Goal: Task Accomplishment & Management: Manage account settings

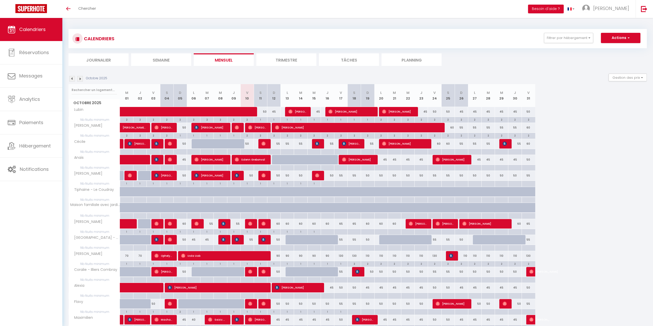
click at [245, 153] on div at bounding box center [247, 152] width 13 height 6
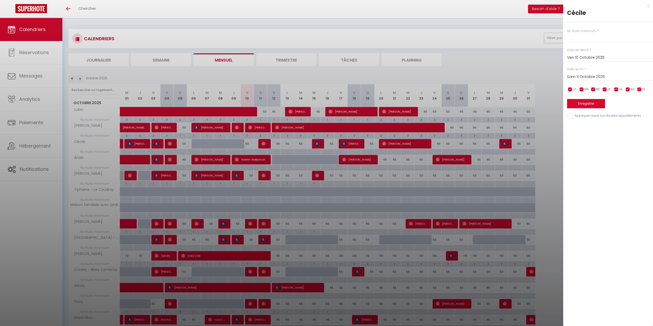
click at [604, 76] on input "Sam 11 Octobre 2025" at bounding box center [610, 77] width 86 height 7
click at [627, 149] on span "31" at bounding box center [627, 147] width 11 height 10
type input "Ven 31 Octobre 2025"
click at [584, 40] on input "text" at bounding box center [610, 37] width 86 height 9
type input "1"
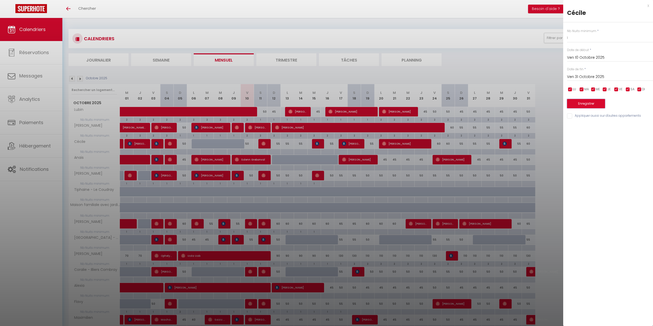
click at [591, 104] on button "Enregistrer" at bounding box center [586, 103] width 38 height 9
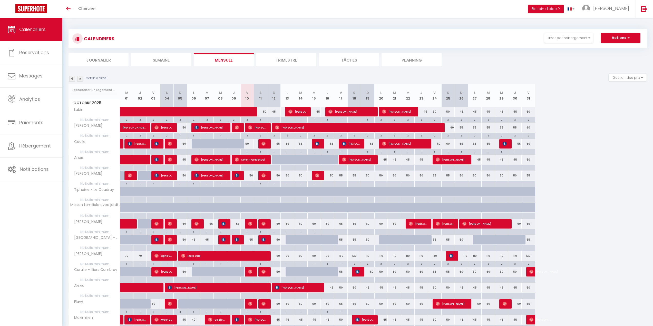
click at [382, 168] on div at bounding box center [381, 168] width 13 height 6
type input "Lun 20 Octobre 2025"
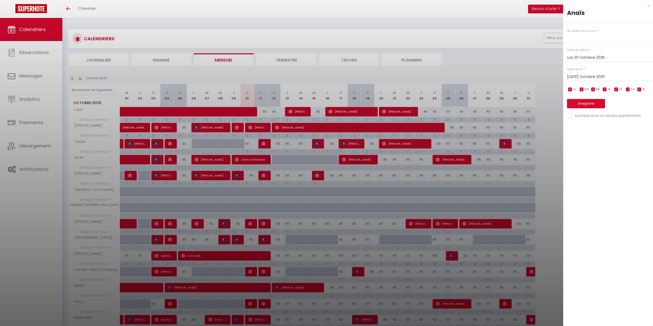
click at [600, 77] on input "[DATE] Octobre 2025" at bounding box center [610, 77] width 86 height 7
click at [628, 150] on span "31" at bounding box center [627, 147] width 11 height 10
type input "Ven 31 Octobre 2025"
click at [584, 42] on input "text" at bounding box center [610, 37] width 86 height 9
type input "1"
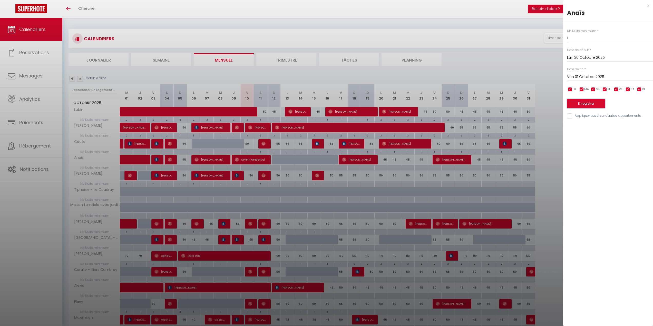
click at [592, 106] on button "Enregistrer" at bounding box center [586, 103] width 38 height 9
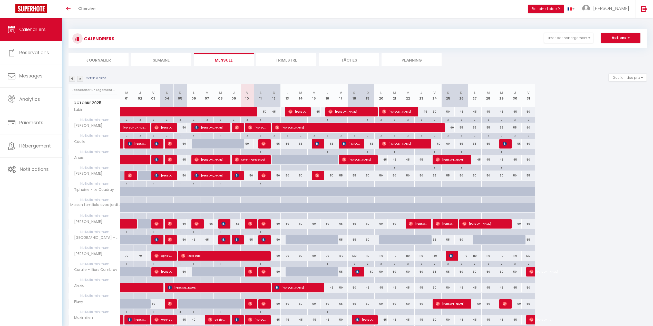
click at [326, 186] on div at bounding box center [327, 184] width 13 height 6
type input "Jeu 16 Octobre 2025"
type input "Ven 17 Octobre 2025"
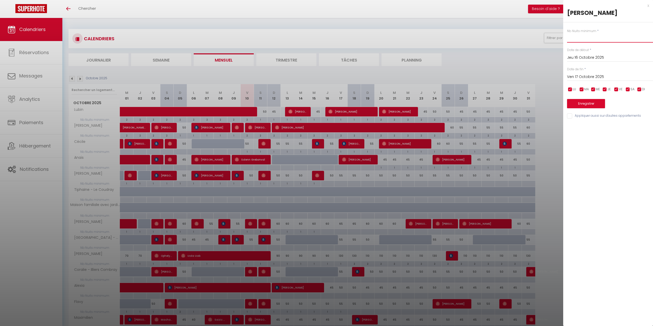
click at [581, 37] on input "text" at bounding box center [610, 37] width 86 height 9
type input "1"
click at [607, 78] on input "Ven 17 Octobre 2025" at bounding box center [610, 77] width 86 height 7
click at [628, 148] on span "31" at bounding box center [627, 147] width 11 height 10
type input "Ven 31 Octobre 2025"
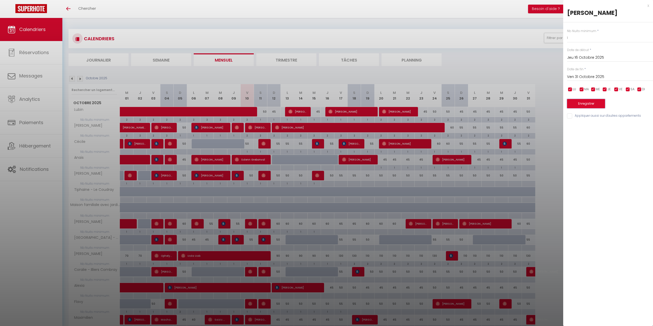
click at [589, 103] on button "Enregistrer" at bounding box center [586, 103] width 38 height 9
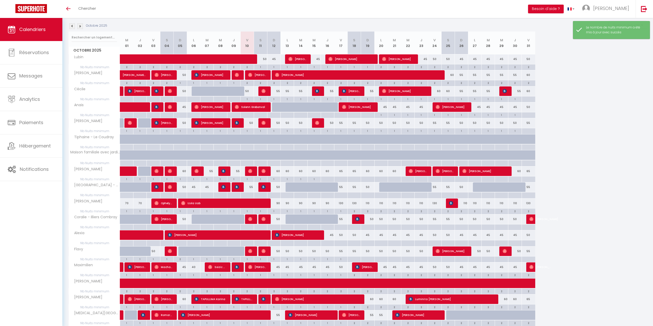
scroll to position [77, 0]
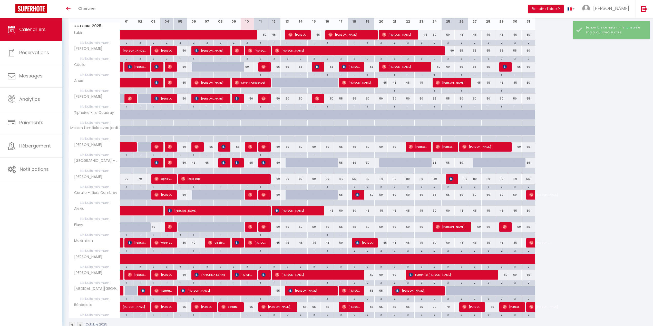
click at [329, 156] on div at bounding box center [327, 155] width 13 height 6
type input "Jeu 16 Octobre 2025"
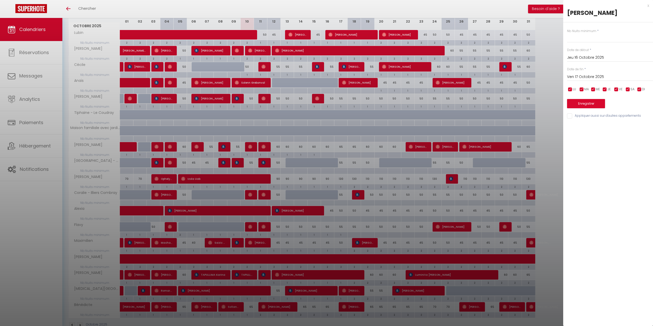
click at [578, 77] on input "Ven 17 Octobre 2025" at bounding box center [610, 77] width 86 height 7
click at [632, 151] on span "31" at bounding box center [627, 147] width 11 height 10
type input "Ven 31 Octobre 2025"
click at [585, 40] on input "text" at bounding box center [610, 37] width 86 height 9
type input "1"
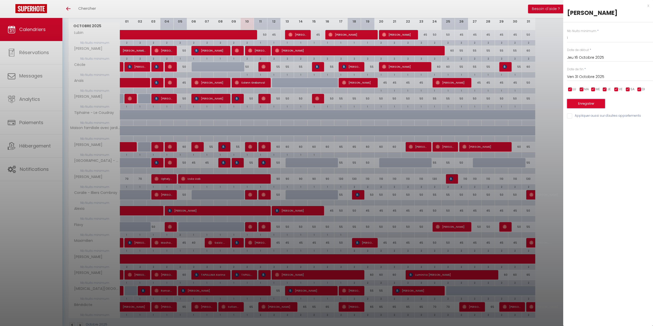
click at [604, 101] on button "Enregistrer" at bounding box center [586, 103] width 38 height 9
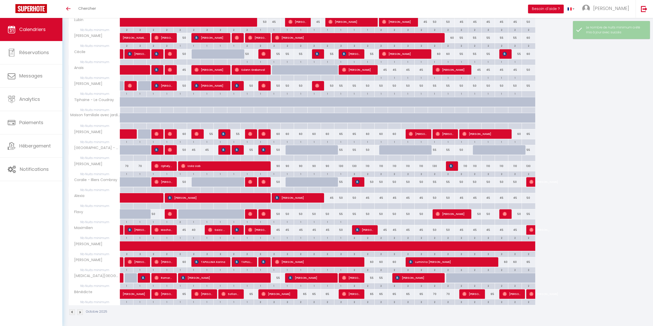
scroll to position [90, 0]
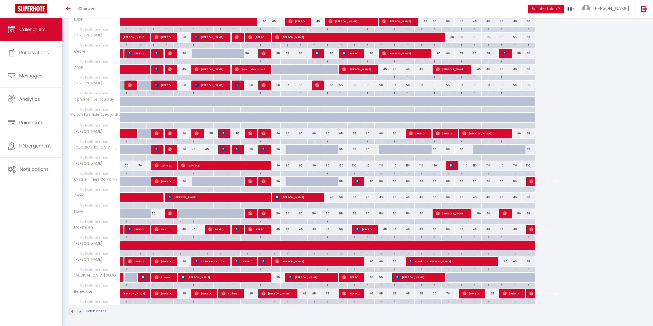
click at [273, 190] on div at bounding box center [273, 190] width 13 height 6
type input "Dim 12 Octobre 2025"
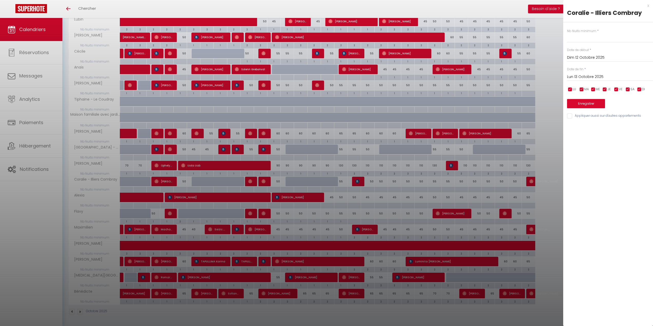
click at [590, 77] on input "Lun 13 Octobre 2025" at bounding box center [610, 77] width 86 height 7
drag, startPoint x: 629, startPoint y: 151, endPoint x: 628, endPoint y: 148, distance: 3.2
click at [628, 150] on span "31" at bounding box center [627, 147] width 11 height 10
type input "Ven 31 Octobre 2025"
click at [586, 40] on input "text" at bounding box center [610, 37] width 86 height 9
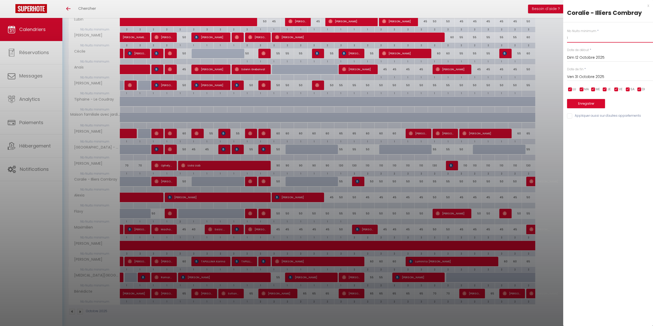
type input "1"
click at [598, 104] on button "Enregistrer" at bounding box center [586, 103] width 38 height 9
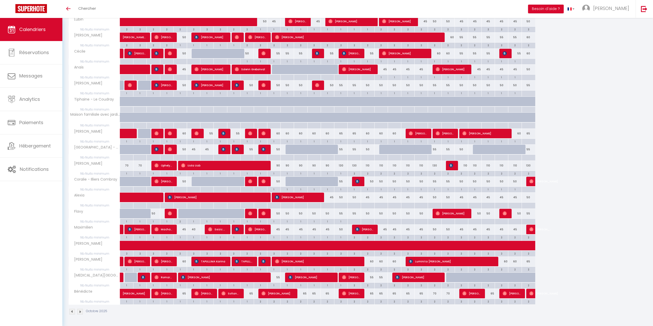
click at [272, 159] on div at bounding box center [273, 158] width 13 height 6
type input "Dim 12 Octobre 2025"
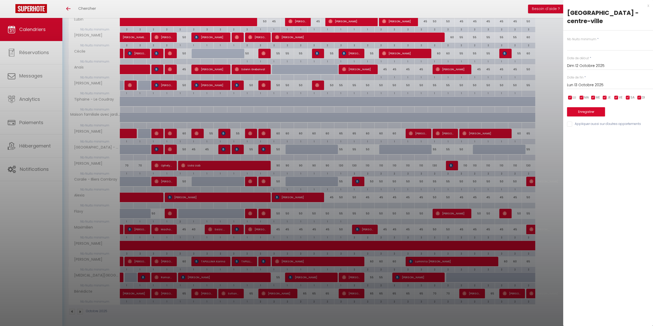
click at [615, 82] on input "Lun 13 Octobre 2025" at bounding box center [610, 85] width 86 height 7
drag, startPoint x: 628, startPoint y: 147, endPoint x: 625, endPoint y: 136, distance: 11.9
click at [627, 150] on span "31" at bounding box center [627, 155] width 11 height 10
type input "Ven 31 Octobre 2025"
click at [591, 42] on input "text" at bounding box center [610, 46] width 86 height 9
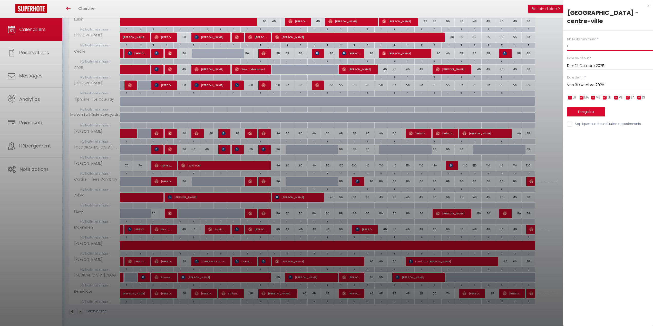
type input "1"
click at [595, 107] on button "Enregistrer" at bounding box center [586, 111] width 38 height 9
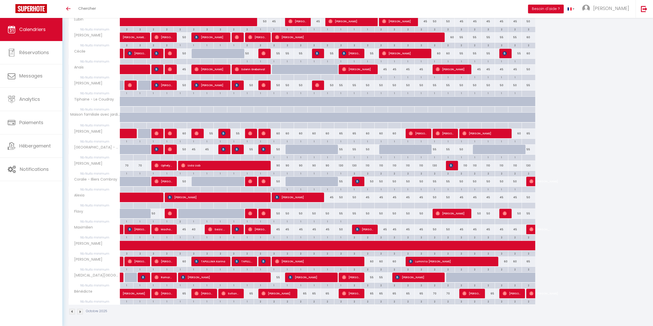
drag, startPoint x: 367, startPoint y: 263, endPoint x: 366, endPoint y: 270, distance: 7.5
click at [366, 270] on div "2" at bounding box center [367, 269] width 13 height 5
type input "2"
type input "Dim 19 Octobre 2025"
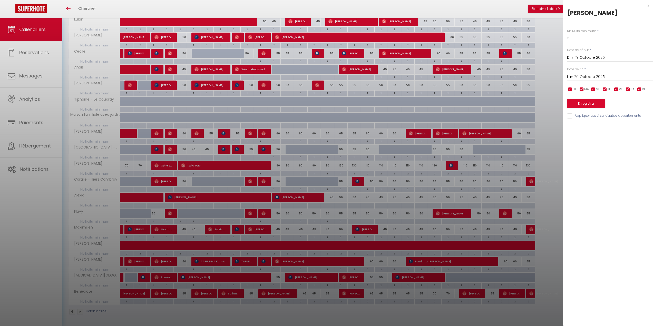
click at [596, 77] on input "Lun 20 Octobre 2025" at bounding box center [610, 77] width 86 height 7
click at [593, 147] on span "28" at bounding box center [594, 147] width 11 height 10
type input "[DATE] Octobre 2025"
click at [581, 39] on input "2" at bounding box center [610, 37] width 86 height 9
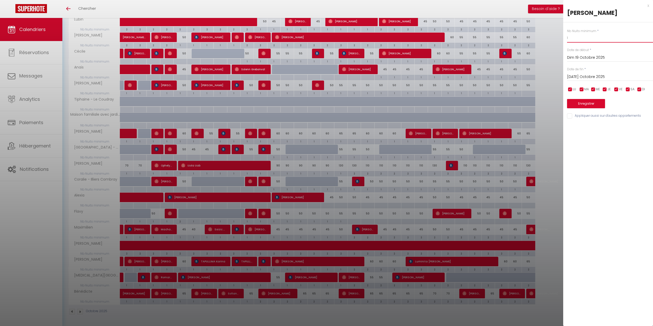
type input "1"
click at [594, 105] on button "Enregistrer" at bounding box center [586, 103] width 38 height 9
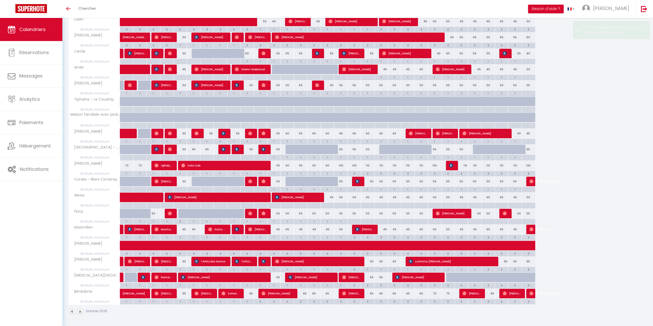
click at [369, 285] on div "2" at bounding box center [367, 285] width 13 height 5
type input "2"
type input "Dim 19 Octobre 2025"
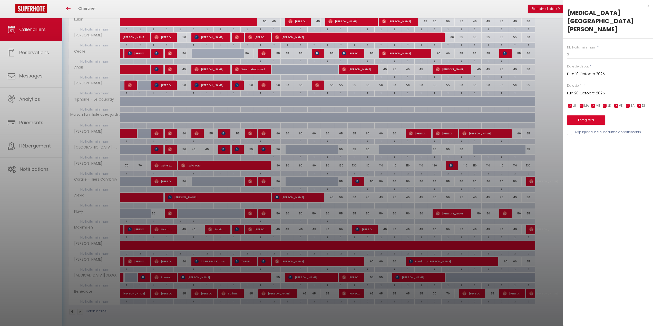
click at [575, 90] on input "Lun 20 Octobre 2025" at bounding box center [610, 93] width 86 height 7
click at [618, 148] on span "23" at bounding box center [616, 153] width 11 height 10
type input "Jeu 23 Octobre 2025"
click at [591, 50] on input "2" at bounding box center [610, 54] width 86 height 9
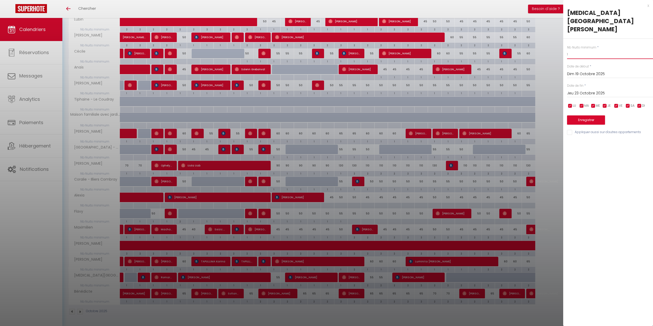
type input "1"
click at [586, 116] on button "Enregistrer" at bounding box center [586, 120] width 38 height 9
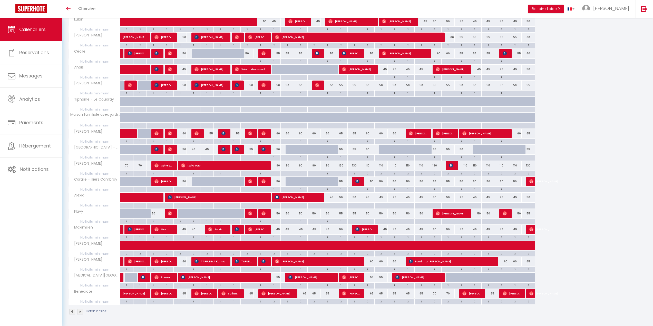
click at [301, 303] on div "2" at bounding box center [300, 301] width 13 height 5
type input "2"
type input "[DATE] Octobre 2025"
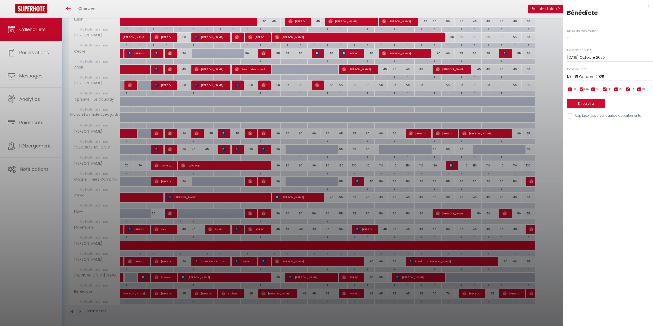
click at [579, 78] on input "Mer 15 Octobre 2025" at bounding box center [610, 77] width 86 height 7
click at [594, 149] on span "28" at bounding box center [594, 147] width 11 height 10
type input "[DATE] Octobre 2025"
click at [580, 40] on input "2" at bounding box center [610, 37] width 86 height 9
click at [580, 42] on input "2" at bounding box center [610, 37] width 86 height 9
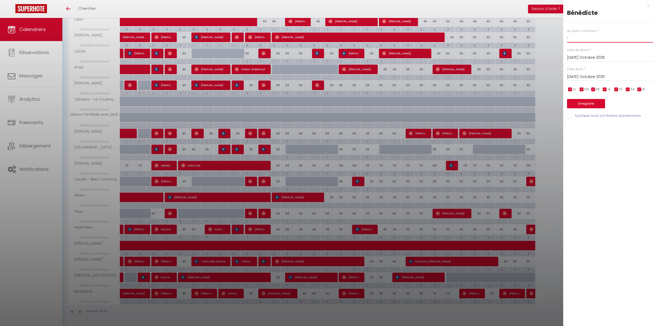
type input "1"
click at [593, 105] on button "Enregistrer" at bounding box center [586, 103] width 38 height 9
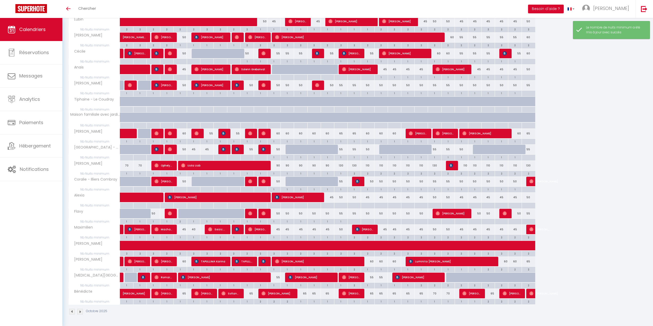
click at [491, 303] on div "2" at bounding box center [488, 301] width 13 height 5
type input "2"
type input "[DATE] Octobre 2025"
type input "Mer 29 Octobre 2025"
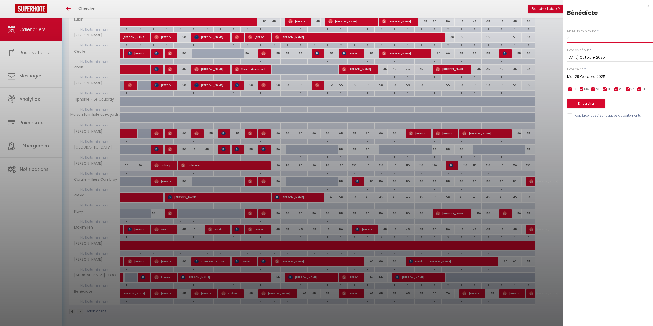
click at [578, 36] on input "2" at bounding box center [610, 37] width 86 height 9
click at [578, 38] on input "2" at bounding box center [610, 37] width 86 height 9
drag, startPoint x: 578, startPoint y: 38, endPoint x: 579, endPoint y: 42, distance: 4.1
click at [579, 42] on input "2" at bounding box center [610, 37] width 86 height 9
drag, startPoint x: 574, startPoint y: 41, endPoint x: 558, endPoint y: 34, distance: 16.9
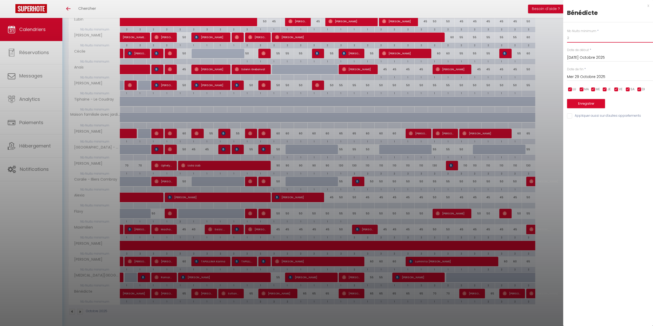
click at [558, 34] on body "🟢 Des questions ou besoin d'assistance pour la migration AirBnB? Prenez rdv >>>…" at bounding box center [326, 127] width 653 height 399
type input "1"
click at [585, 106] on button "Enregistrer" at bounding box center [586, 103] width 38 height 9
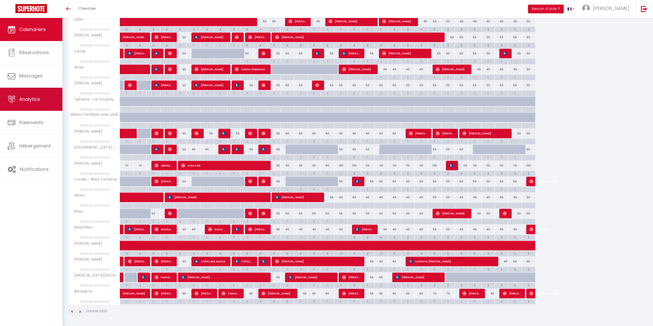
click at [40, 100] on span "Analytics" at bounding box center [29, 99] width 21 height 6
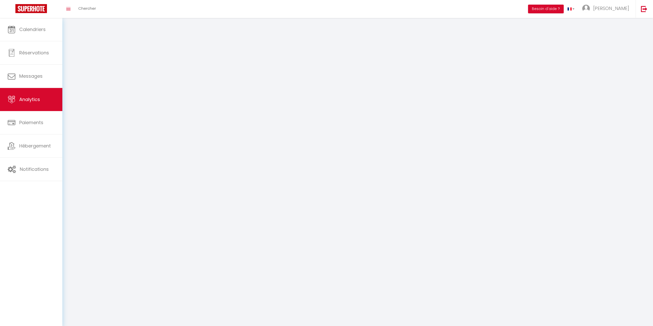
select select "2025"
select select "10"
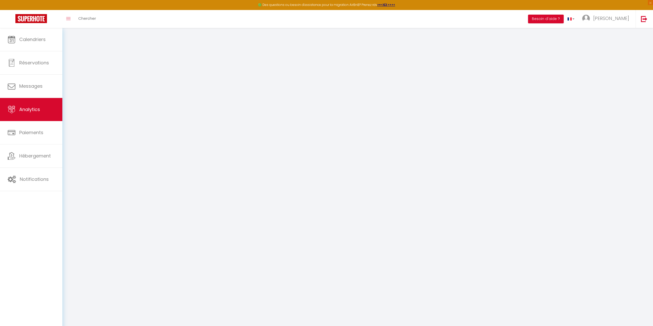
select select "2025"
select select "10"
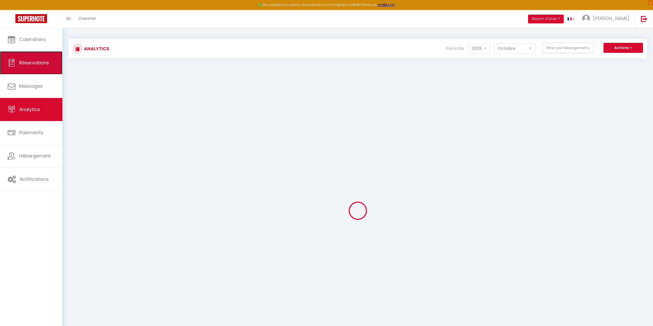
click at [42, 62] on span "Réservations" at bounding box center [34, 63] width 30 height 6
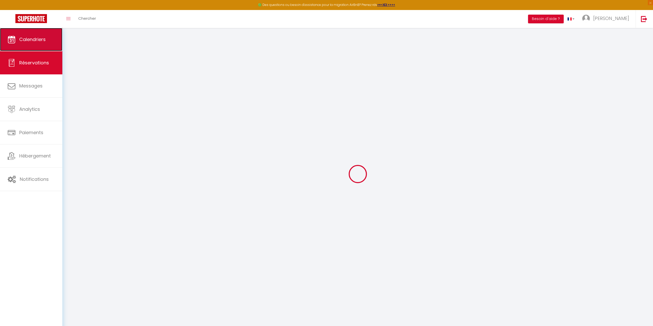
click at [32, 42] on span "Calendriers" at bounding box center [32, 39] width 26 height 6
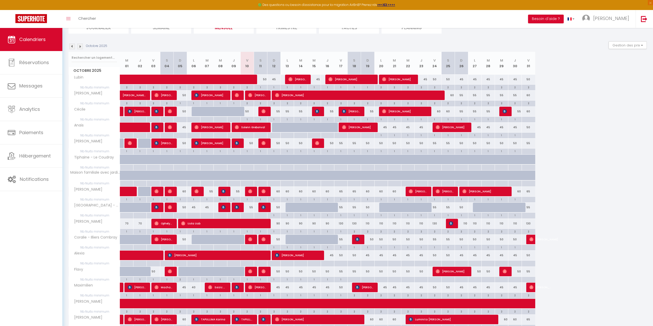
scroll to position [23, 0]
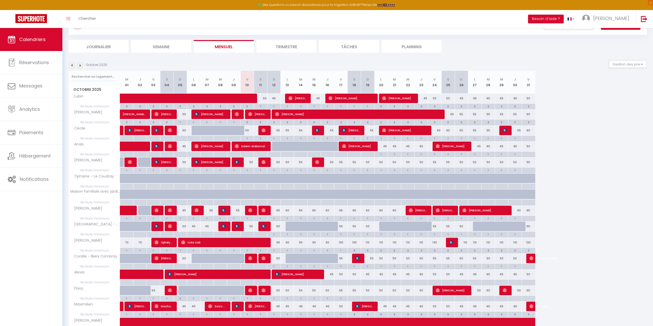
click at [72, 64] on img at bounding box center [72, 66] width 6 height 6
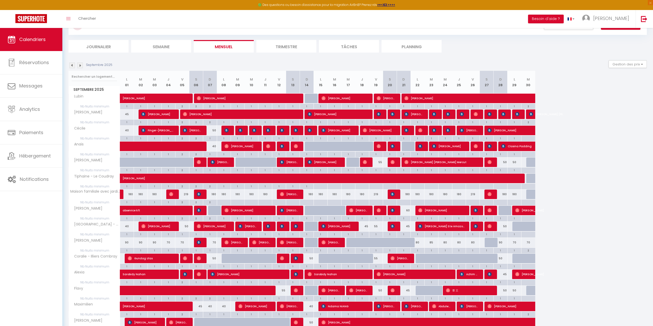
click at [80, 66] on img at bounding box center [80, 66] width 6 height 6
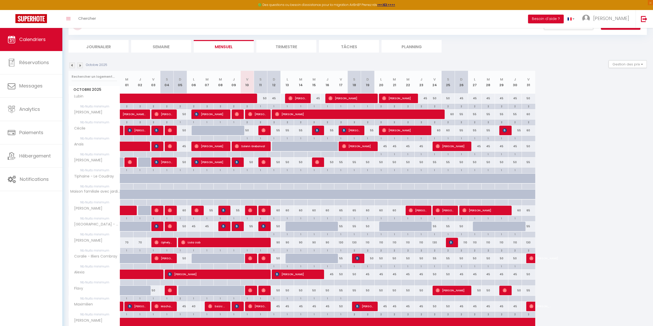
click at [148, 65] on div "Octobre 2025 Gestion des prix Nb Nuits minimum Règles Disponibilité" at bounding box center [358, 65] width 579 height 11
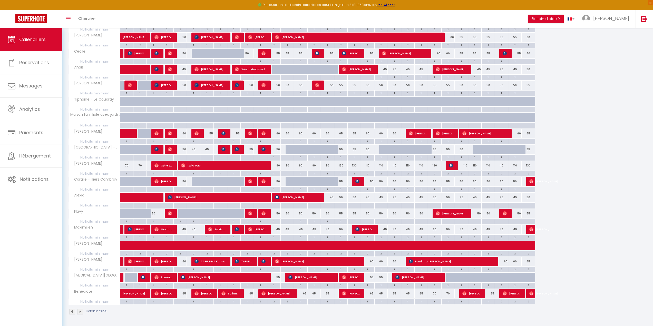
scroll to position [0, 0]
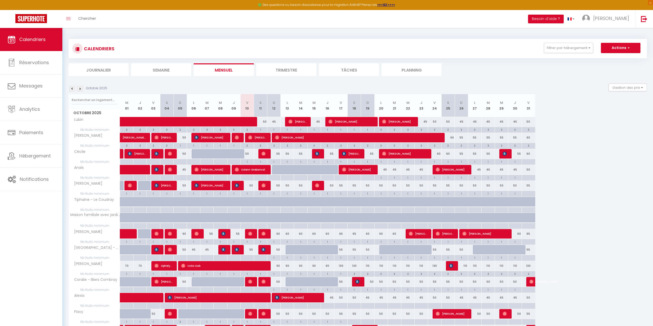
click at [247, 155] on div "50" at bounding box center [247, 153] width 13 height 9
type input "50"
type input "Ven 10 Octobre 2025"
type input "Sam 11 Octobre 2025"
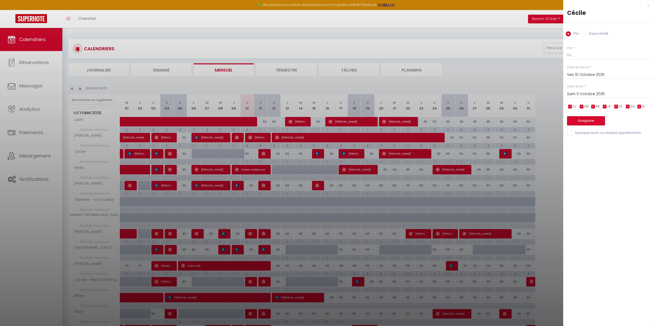
click at [251, 184] on div at bounding box center [326, 163] width 653 height 326
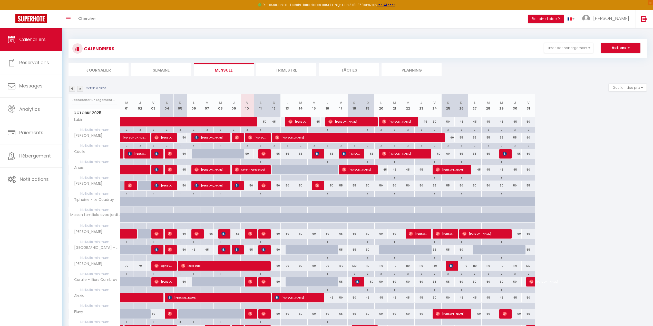
click at [250, 186] on div "50" at bounding box center [247, 185] width 13 height 9
type input "50"
type input "Ven 10 Octobre 2025"
type input "Sam 11 Octobre 2025"
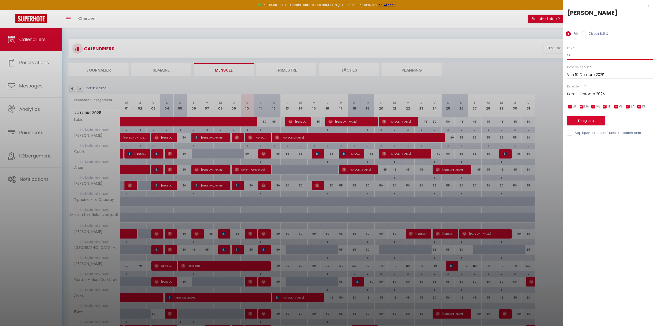
click at [583, 54] on input "50" at bounding box center [610, 55] width 86 height 9
type input "45"
click at [592, 121] on button "Enregistrer" at bounding box center [586, 120] width 38 height 9
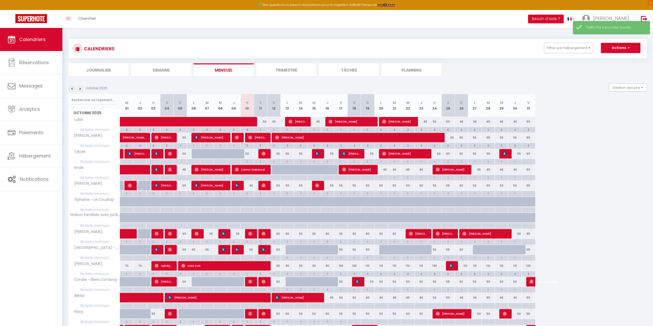
click at [251, 250] on div "55" at bounding box center [247, 249] width 13 height 9
type input "55"
type input "Ven 10 Octobre 2025"
type input "Sam 11 Octobre 2025"
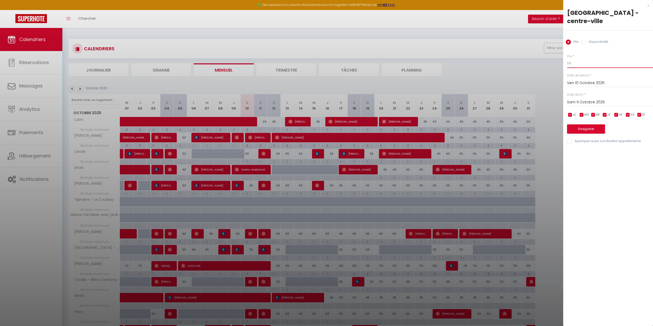
click at [576, 59] on input "55" at bounding box center [610, 63] width 86 height 9
type input "5"
type input "45"
drag, startPoint x: 577, startPoint y: 51, endPoint x: 594, endPoint y: 120, distance: 71.4
click at [594, 125] on button "Enregistrer" at bounding box center [586, 129] width 38 height 9
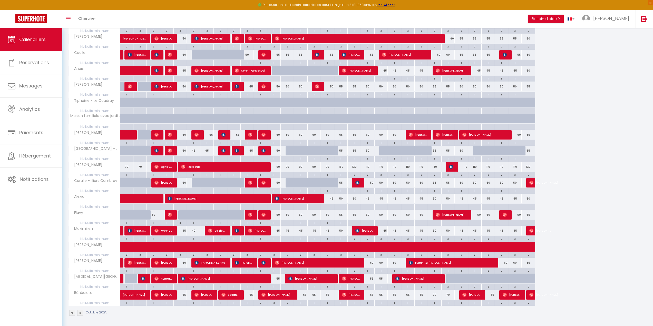
scroll to position [100, 0]
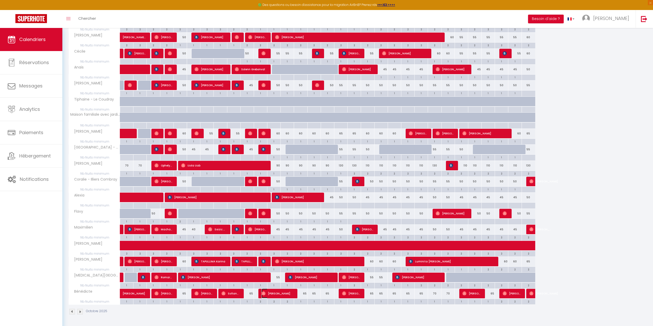
click at [264, 295] on img at bounding box center [264, 294] width 4 height 4
select select "OK"
select select "0"
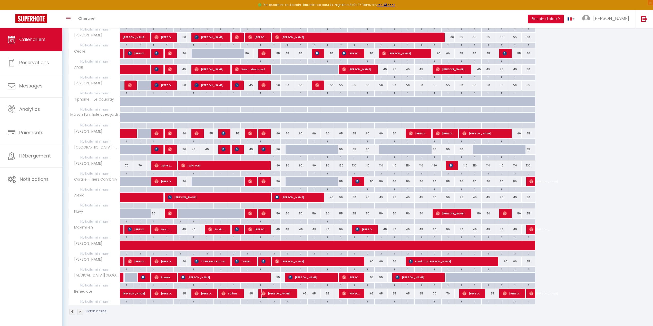
select select "1"
select select
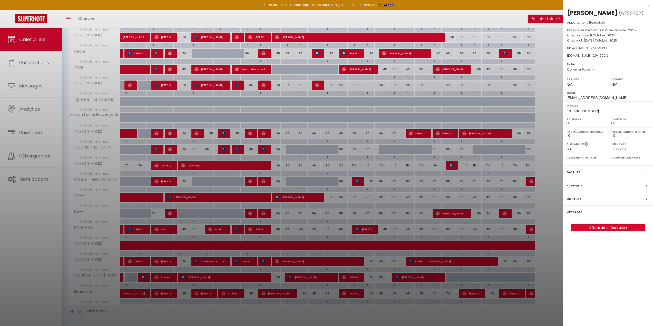
click at [238, 315] on div at bounding box center [326, 163] width 653 height 326
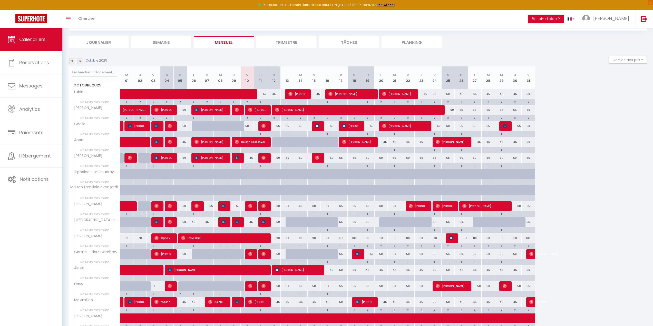
scroll to position [23, 0]
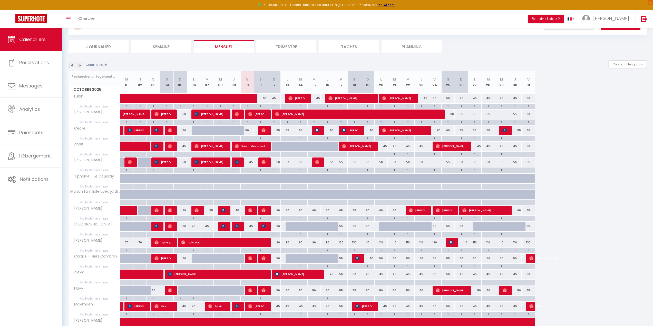
click at [82, 65] on img at bounding box center [80, 66] width 6 height 6
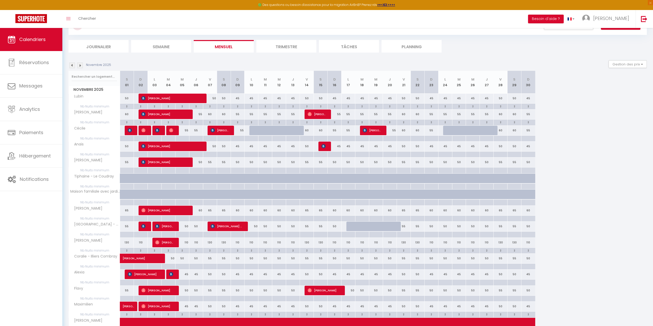
click at [80, 64] on img at bounding box center [80, 66] width 6 height 6
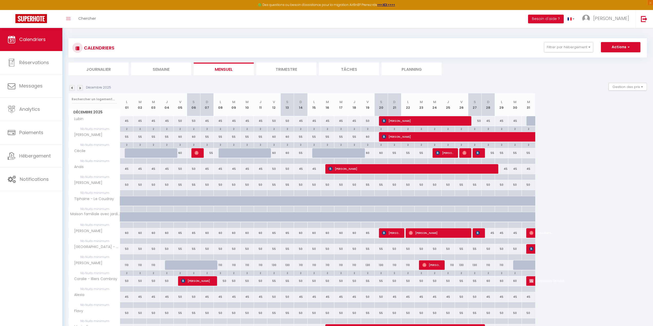
scroll to position [0, 0]
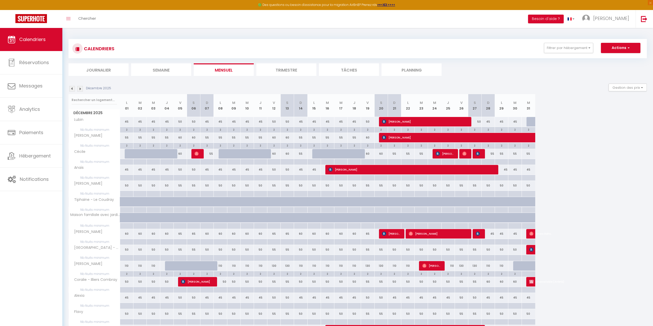
click at [74, 89] on img at bounding box center [72, 89] width 6 height 6
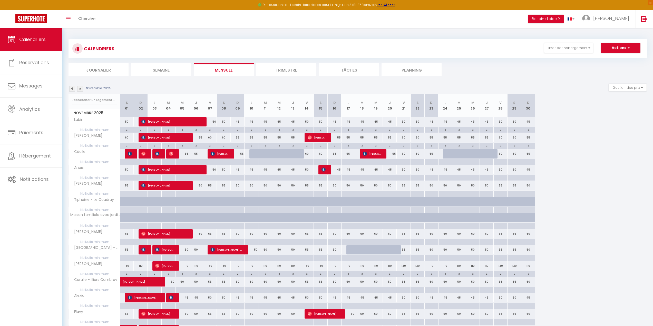
click at [73, 90] on img at bounding box center [72, 89] width 6 height 6
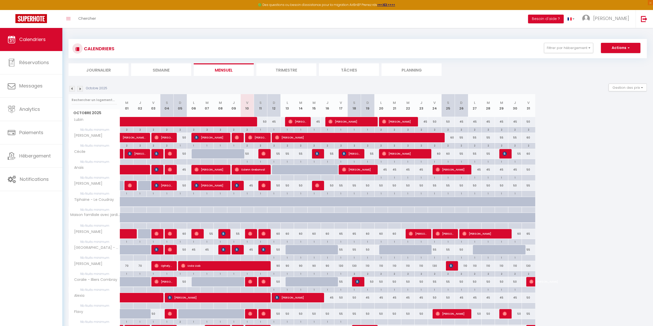
click at [83, 87] on div "Octobre 2025" at bounding box center [89, 89] width 40 height 6
click at [83, 90] on div "Octobre 2025" at bounding box center [89, 89] width 40 height 6
click at [81, 92] on div "Octobre 2025 Gestion des prix Nb Nuits minimum Règles Disponibilité" at bounding box center [358, 89] width 579 height 11
click at [80, 89] on img at bounding box center [80, 89] width 6 height 6
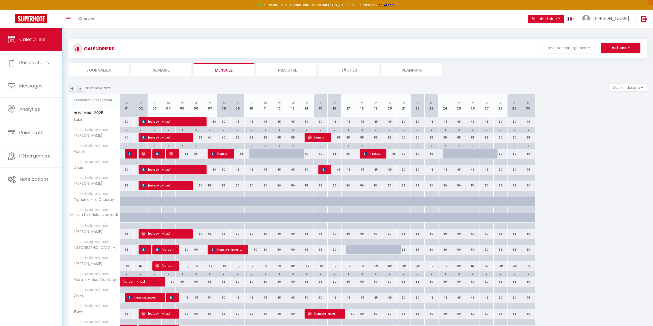
click at [80, 89] on img at bounding box center [80, 89] width 6 height 6
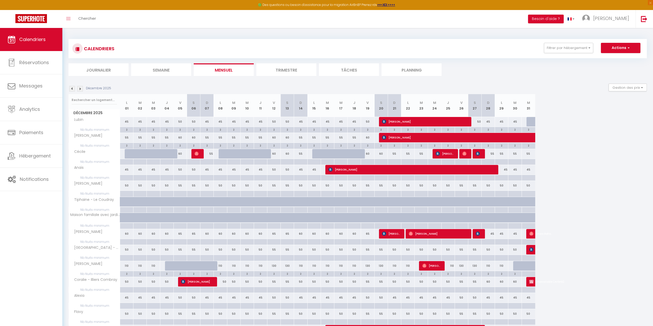
click at [73, 91] on img at bounding box center [72, 89] width 6 height 6
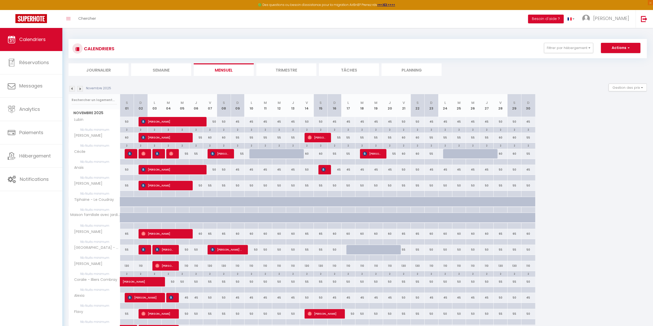
click at [73, 89] on img at bounding box center [72, 89] width 6 height 6
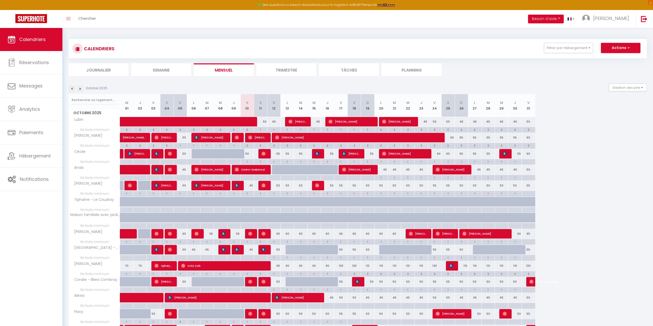
click at [79, 91] on img at bounding box center [80, 89] width 6 height 6
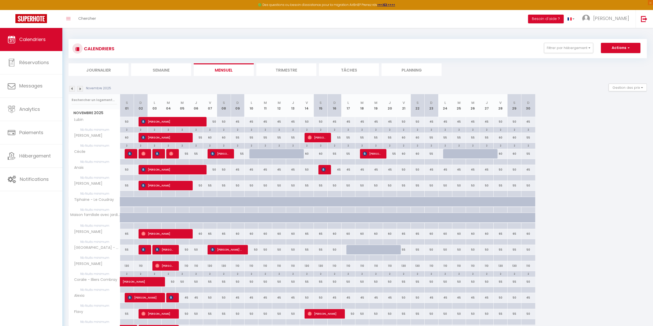
click at [332, 85] on div "Novembre 2025 Gestion des prix Nb Nuits minimum Règles Disponibilité" at bounding box center [358, 89] width 579 height 11
